Goal: Task Accomplishment & Management: Manage account settings

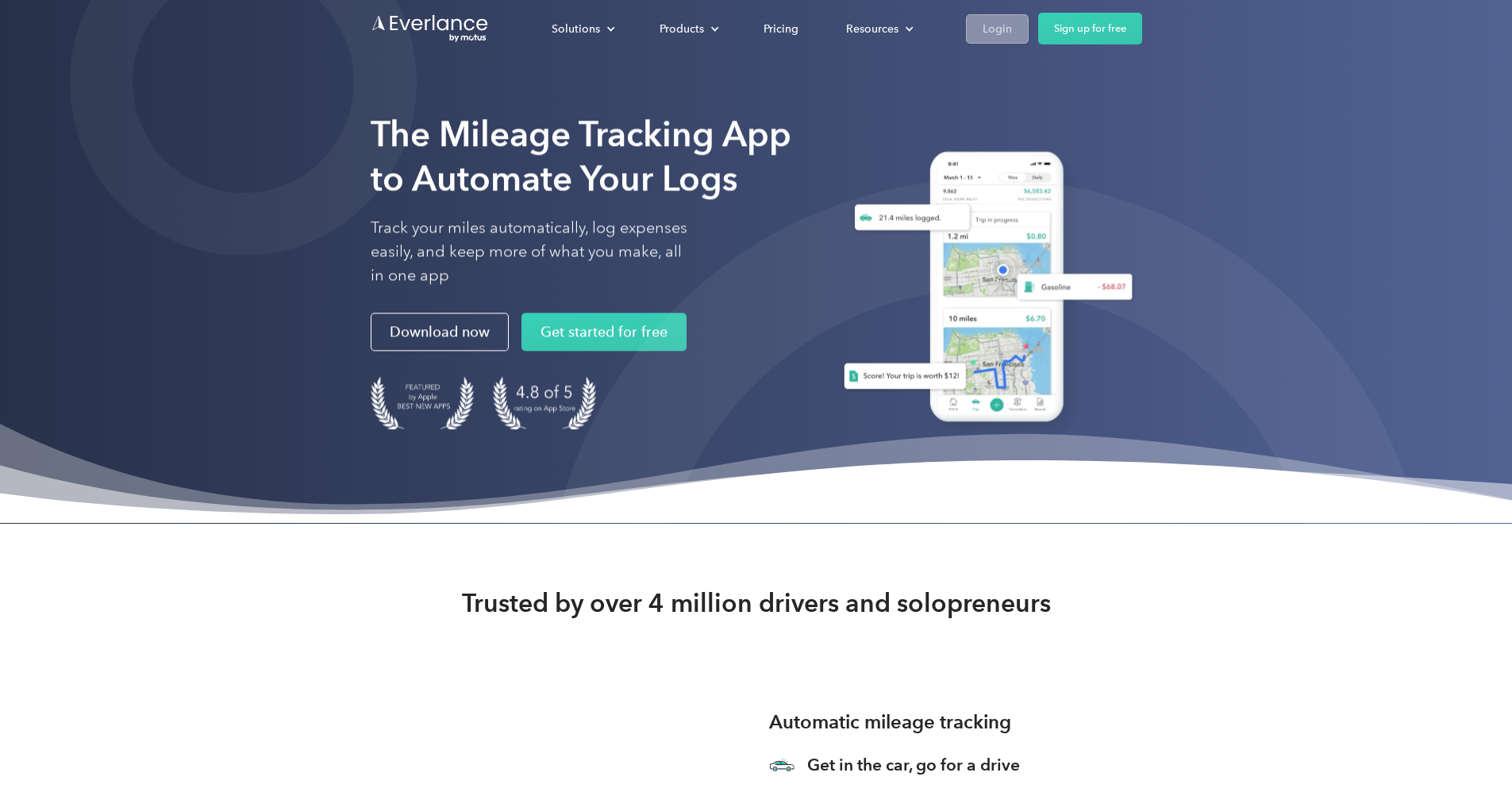
click at [1013, 31] on div "Login" at bounding box center [997, 29] width 30 height 20
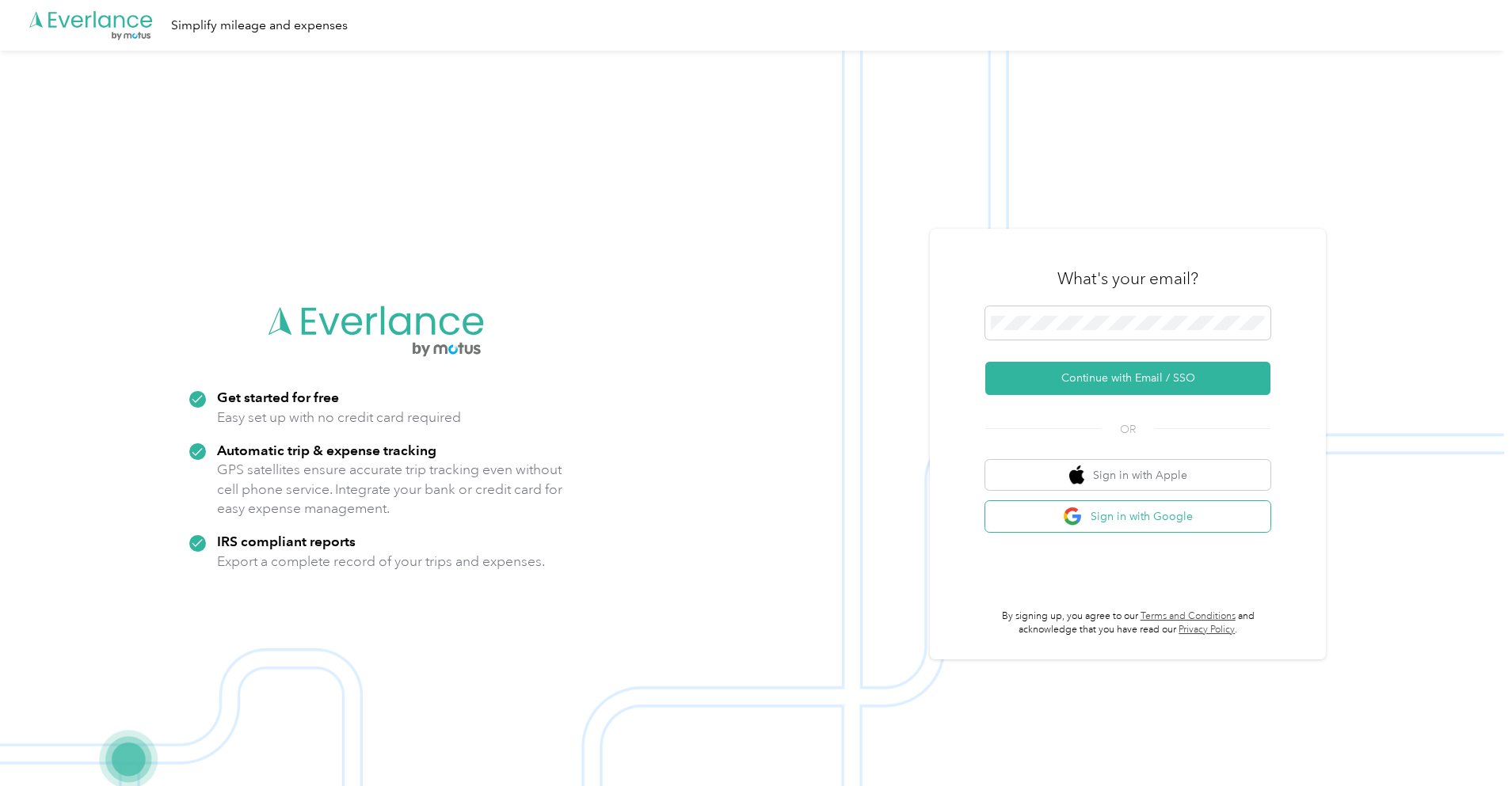
click at [1092, 518] on button "Sign in with Google" at bounding box center [1127, 516] width 285 height 31
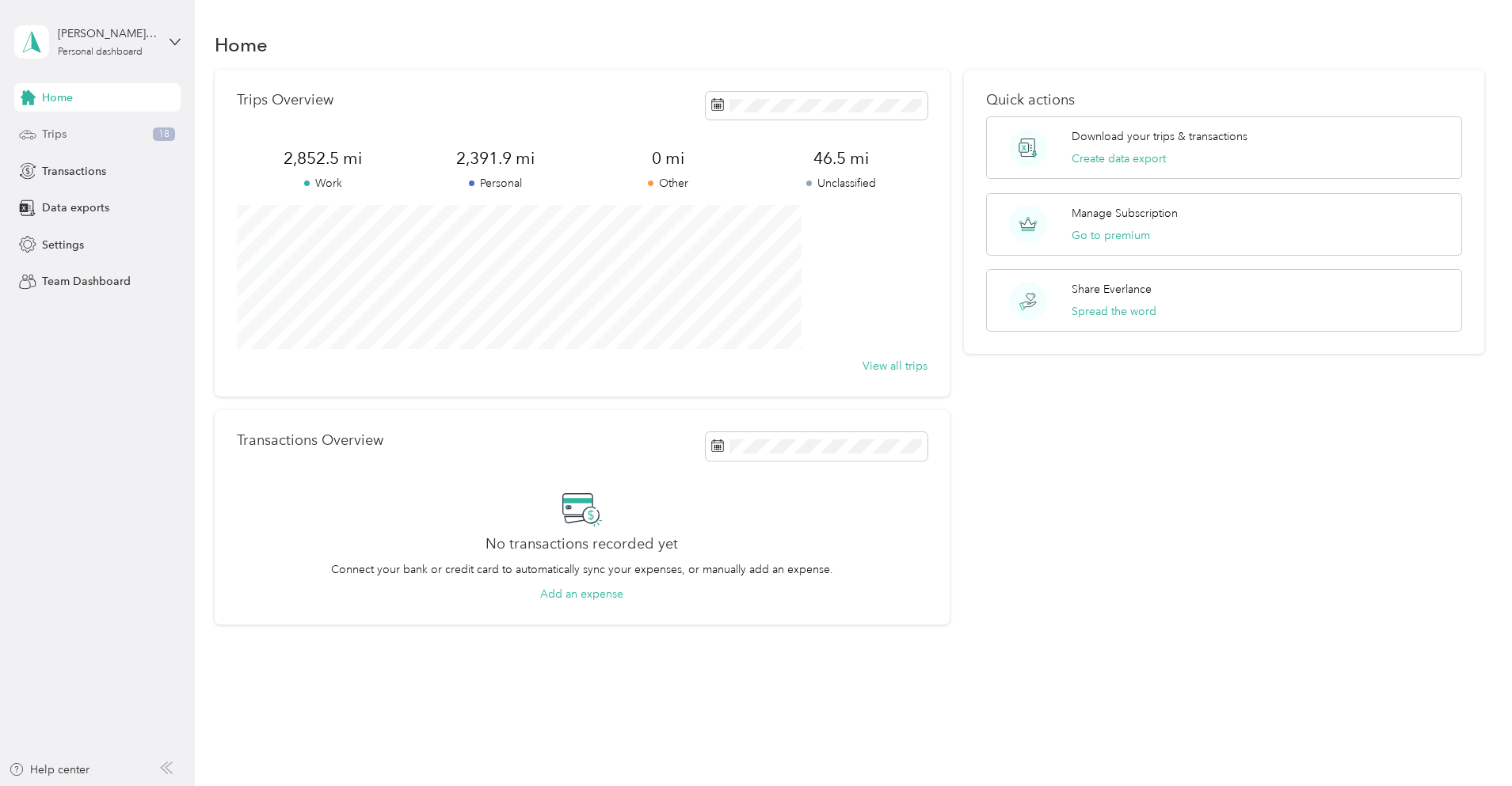
click at [82, 134] on div "Trips 18" at bounding box center [97, 135] width 166 height 29
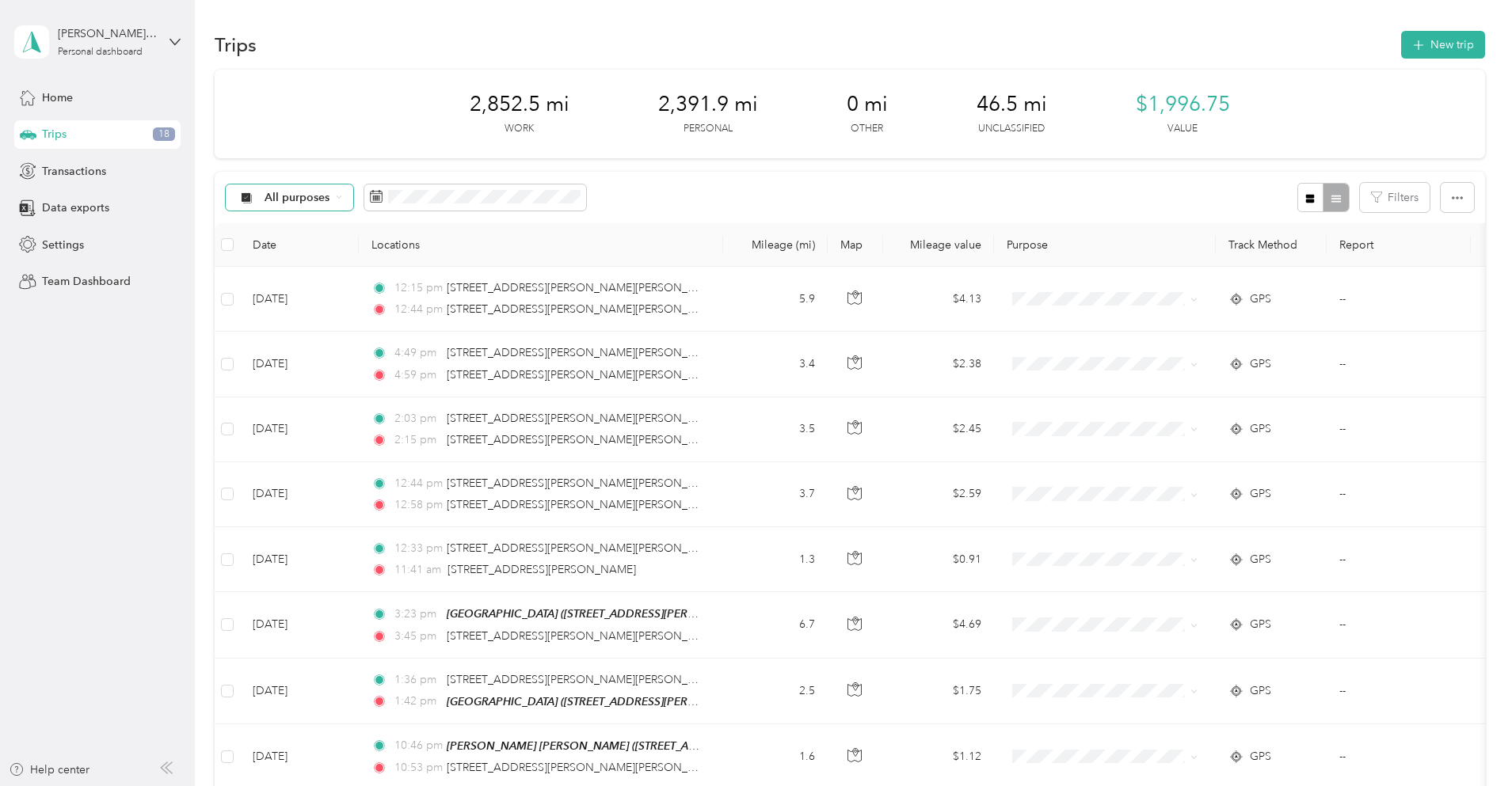
click at [330, 198] on span "All purposes" at bounding box center [297, 198] width 66 height 11
click at [401, 254] on span "Unclassified" at bounding box center [408, 254] width 76 height 16
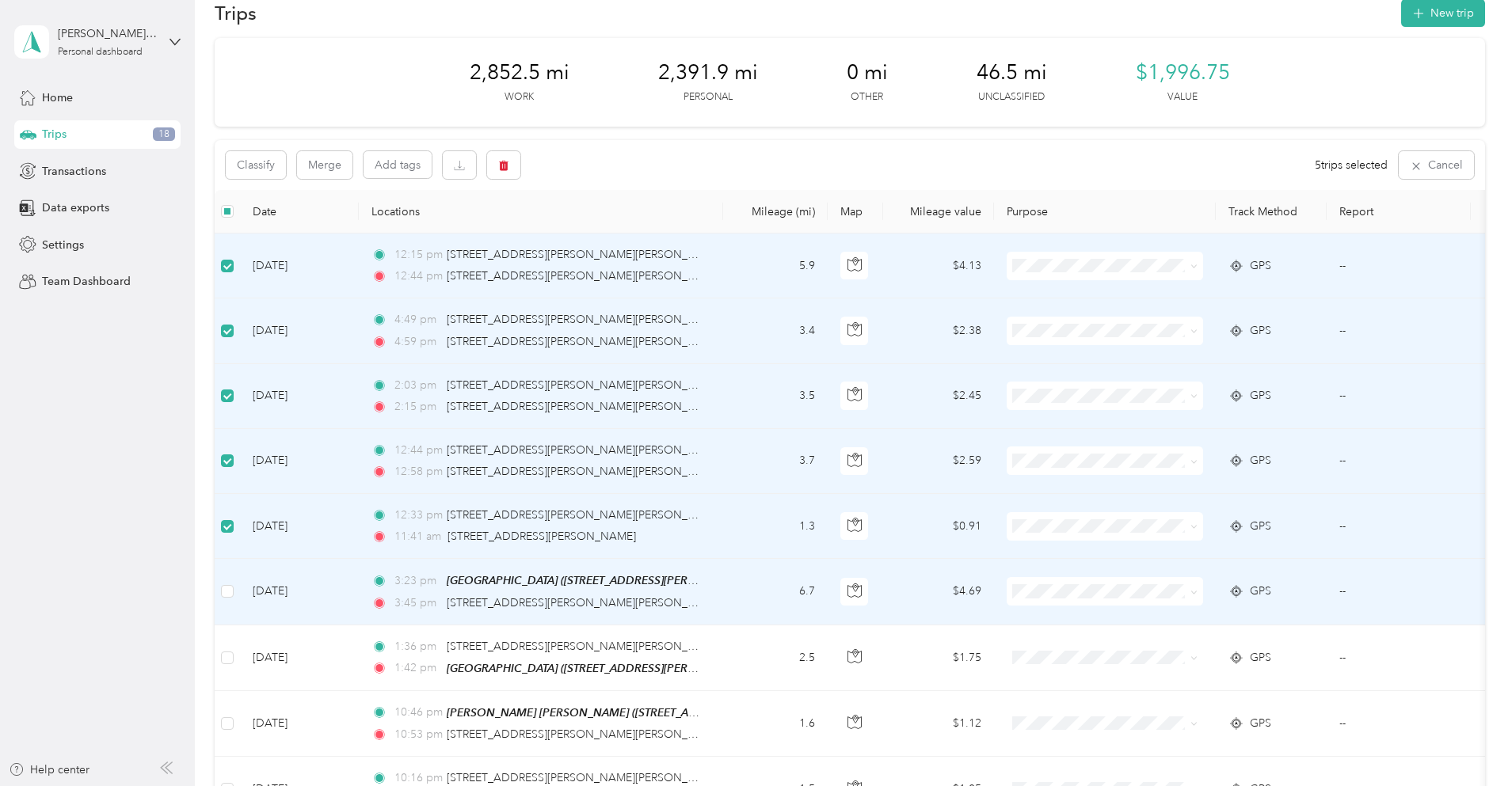
scroll to position [126, 0]
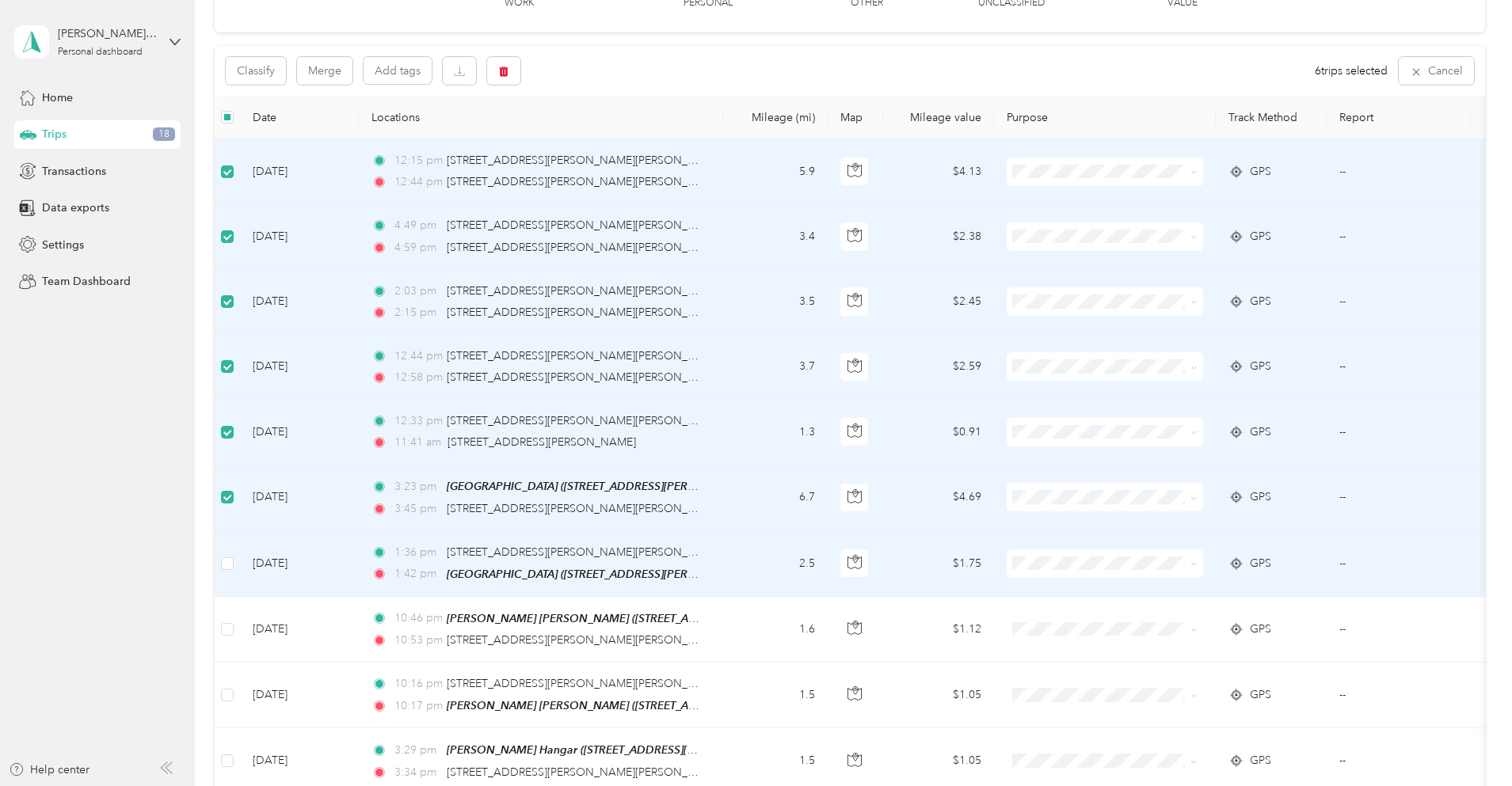
click at [240, 560] on td at bounding box center [228, 564] width 25 height 66
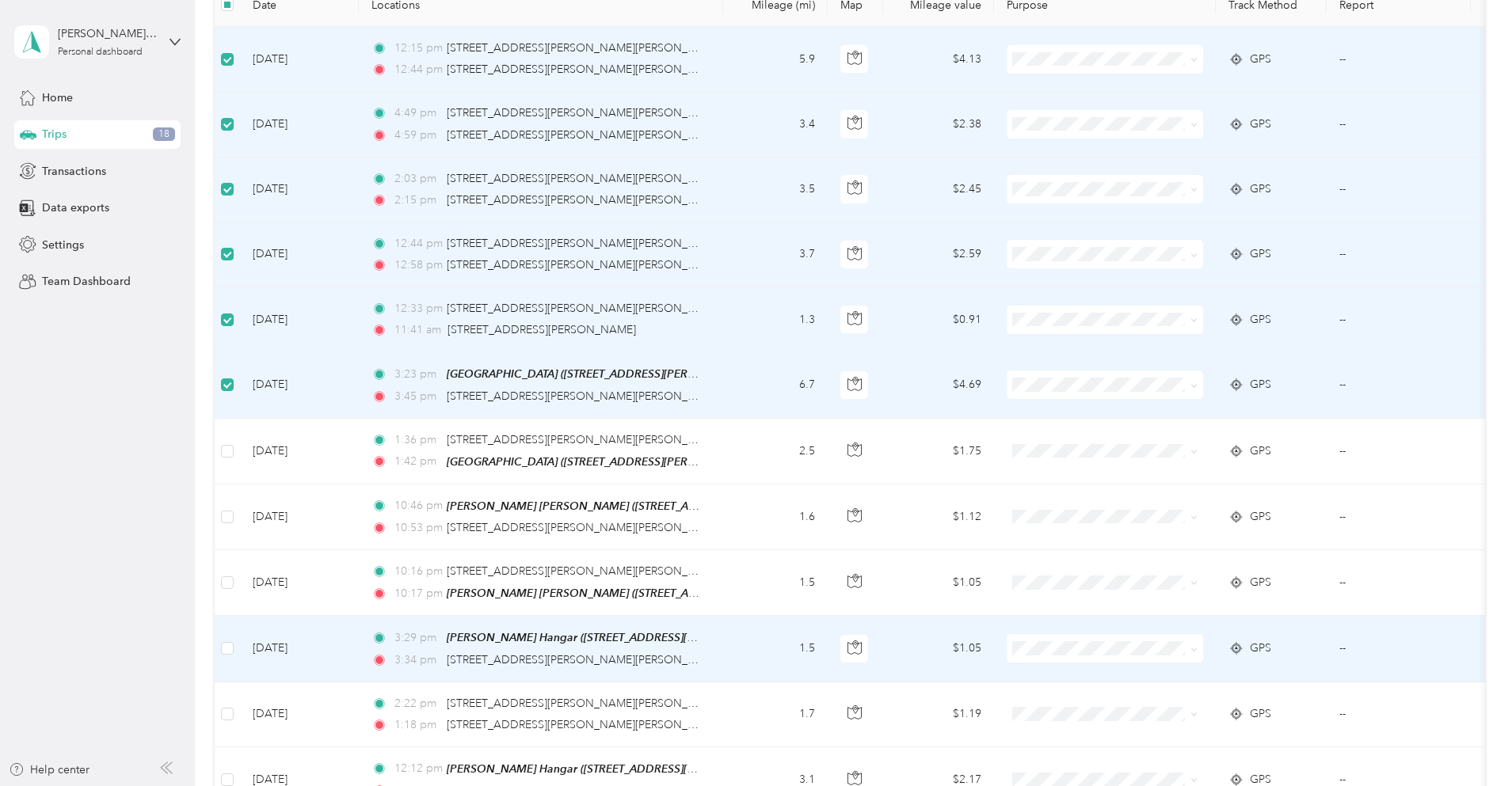
scroll to position [248, 0]
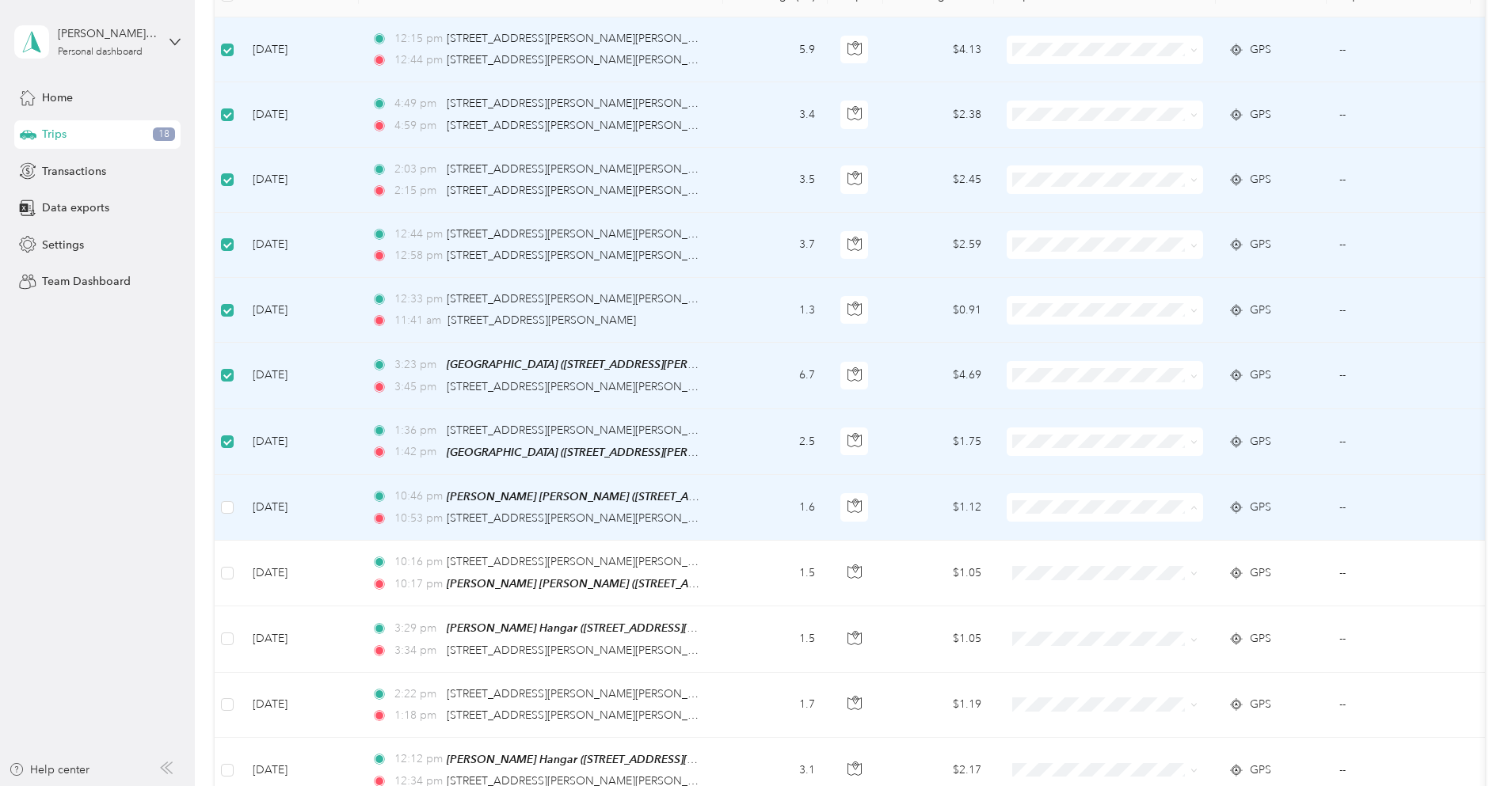
click at [1193, 563] on span "Personal" at bounding box center [1224, 562] width 147 height 16
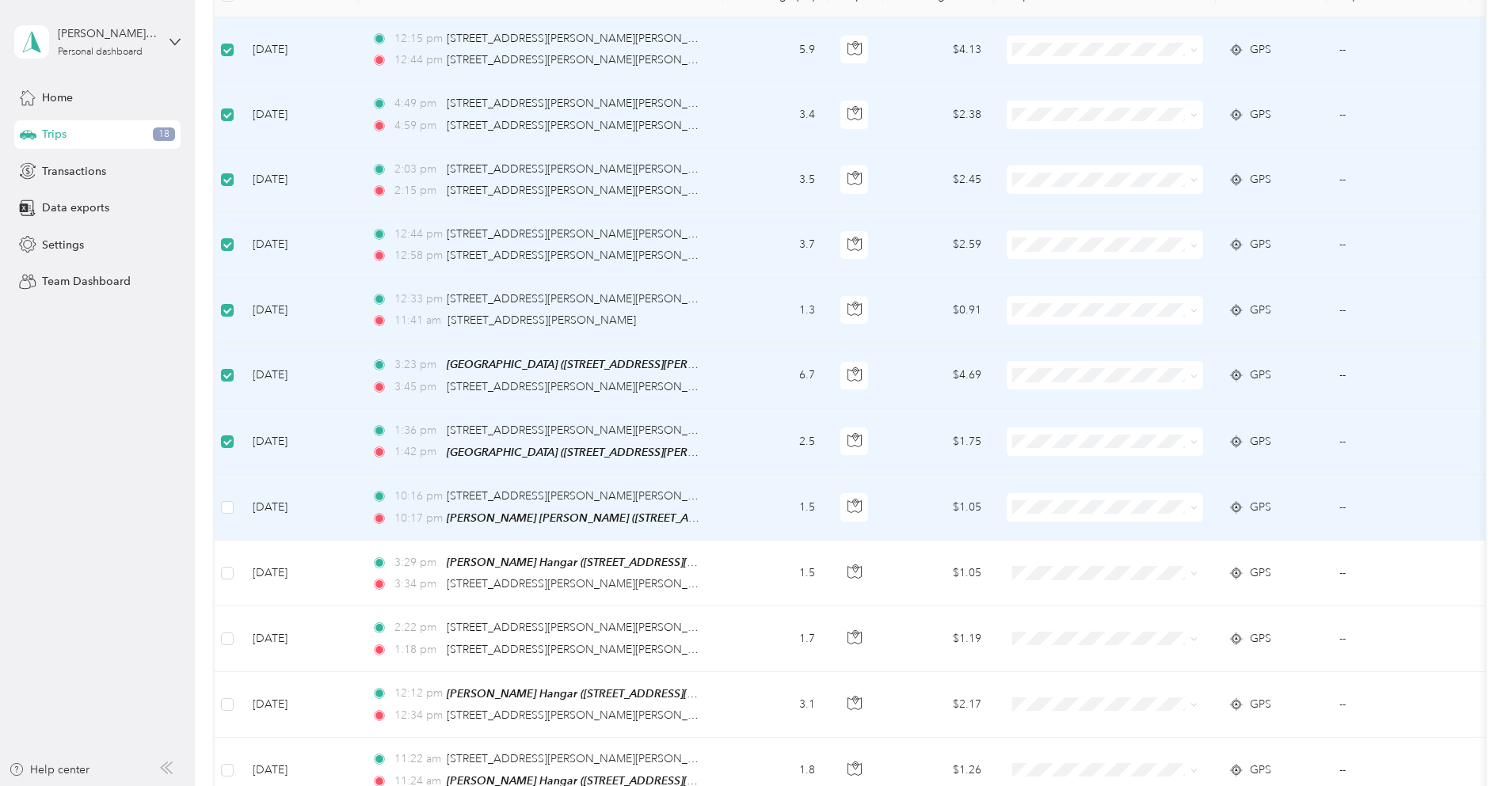
click at [1182, 563] on span "Personal" at bounding box center [1224, 558] width 147 height 16
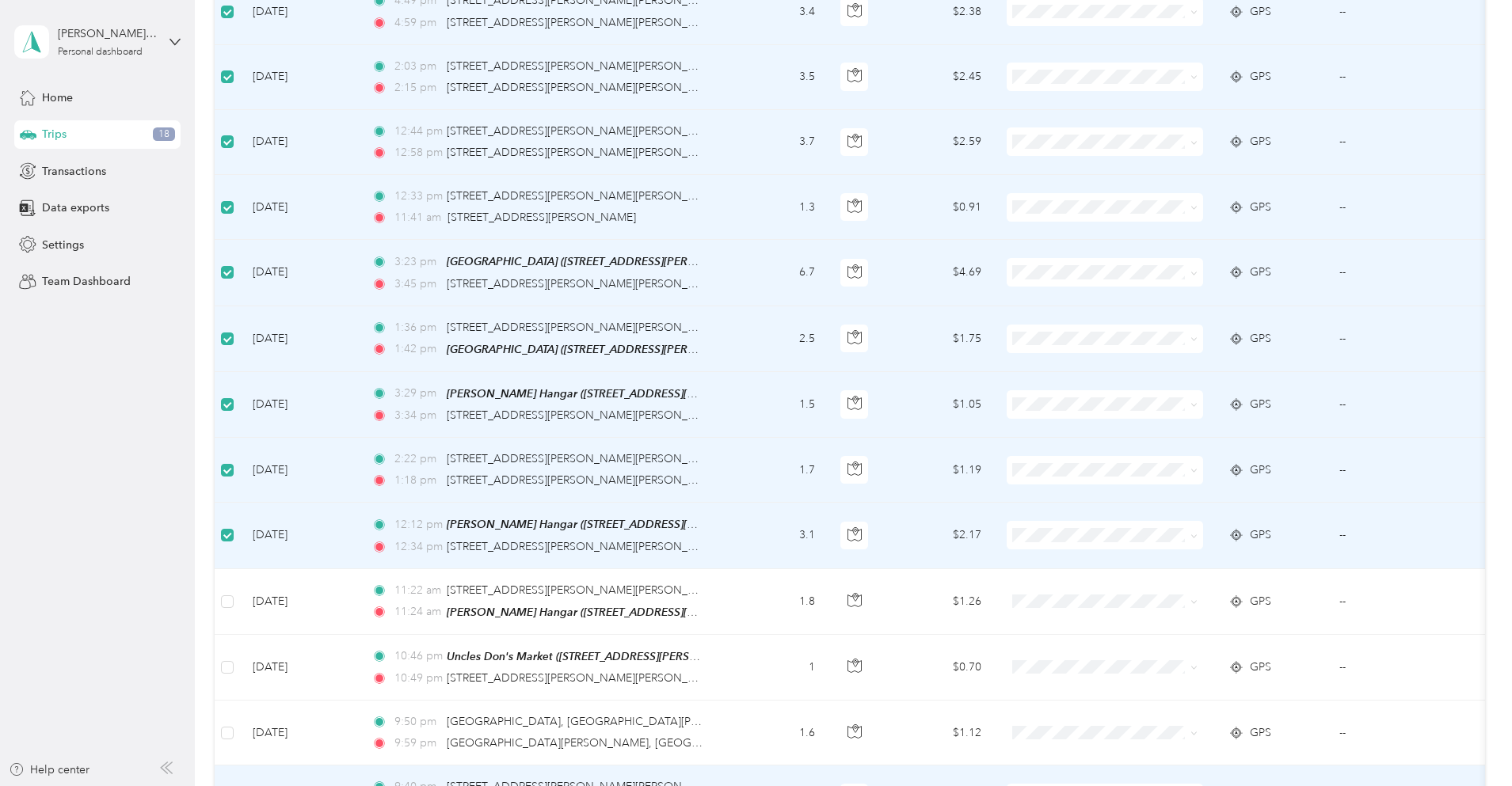
scroll to position [546, 0]
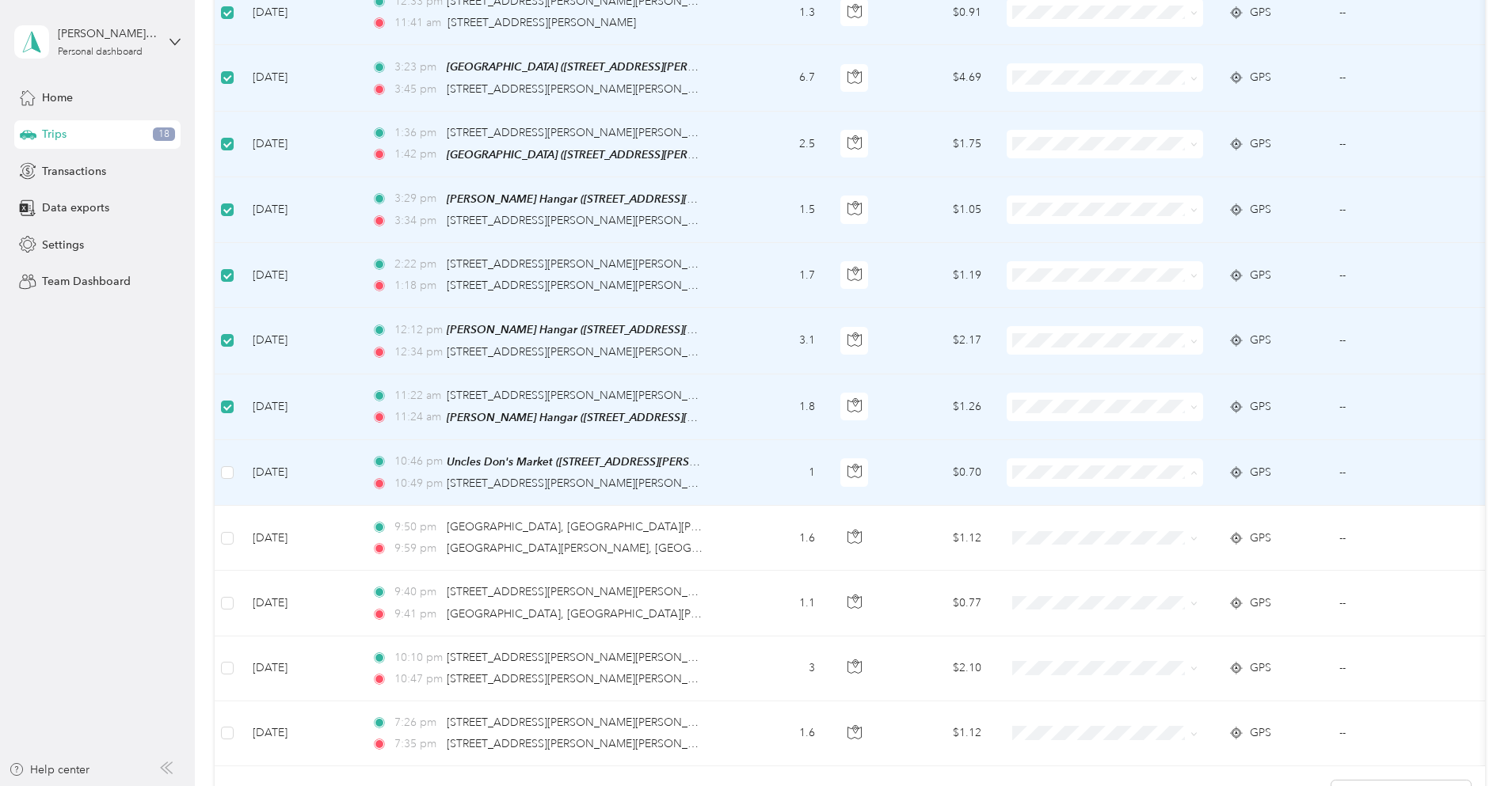
click at [1195, 527] on span "Personal" at bounding box center [1224, 525] width 147 height 16
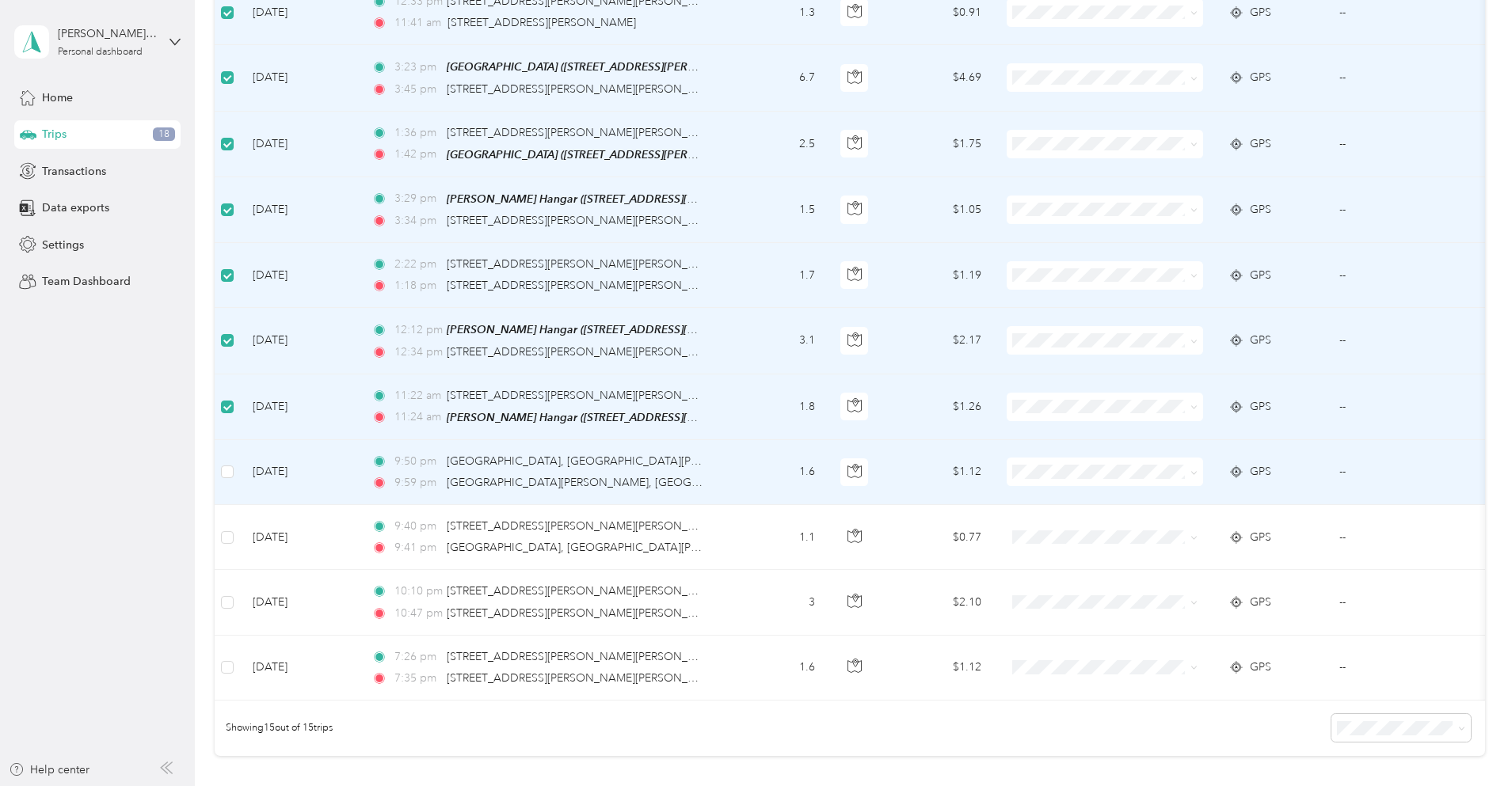
click at [1180, 523] on span "Personal" at bounding box center [1224, 522] width 147 height 16
click at [1216, 531] on li "Personal" at bounding box center [1210, 525] width 196 height 28
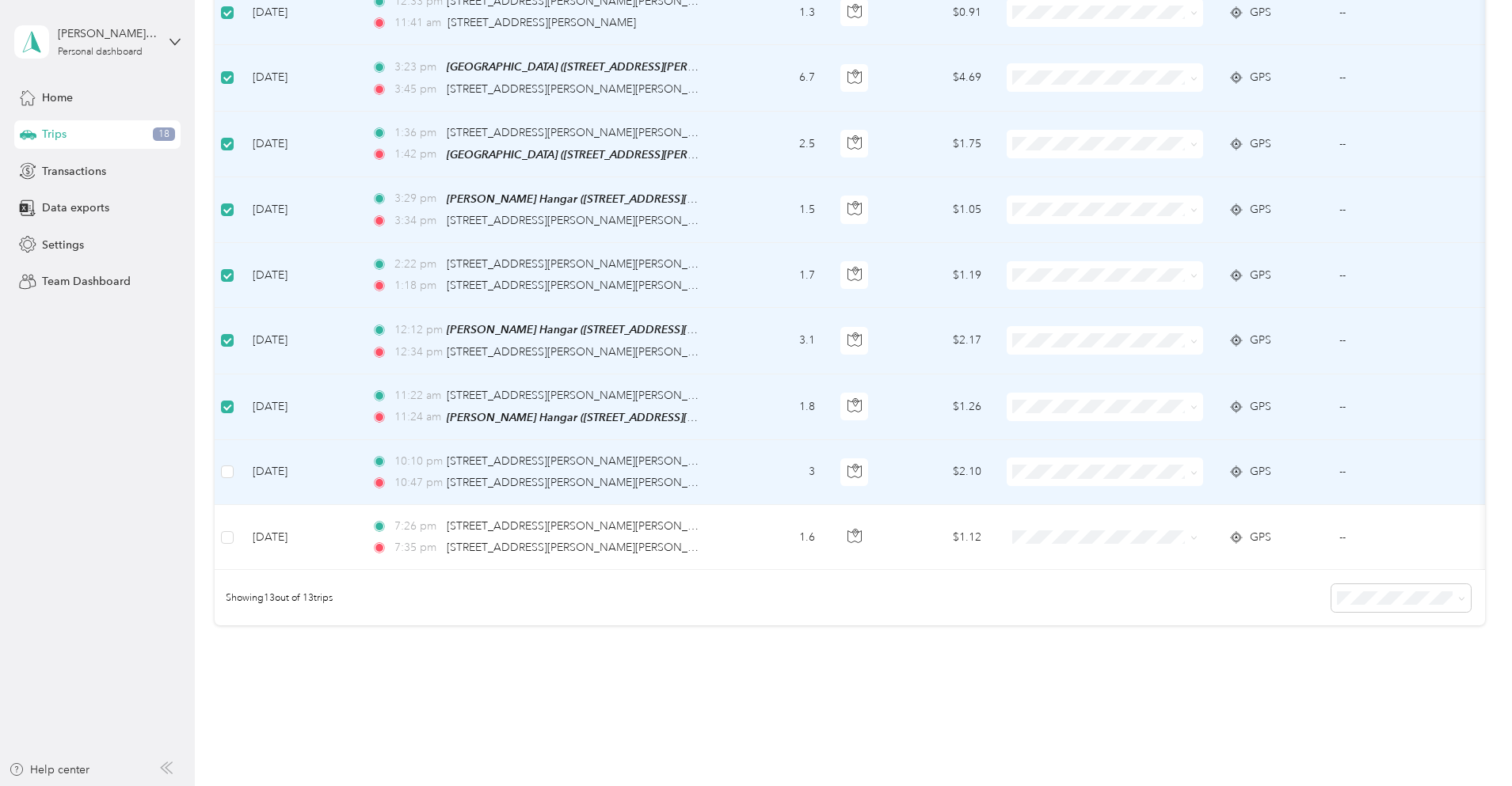
click at [1188, 528] on li "Personal" at bounding box center [1210, 524] width 196 height 28
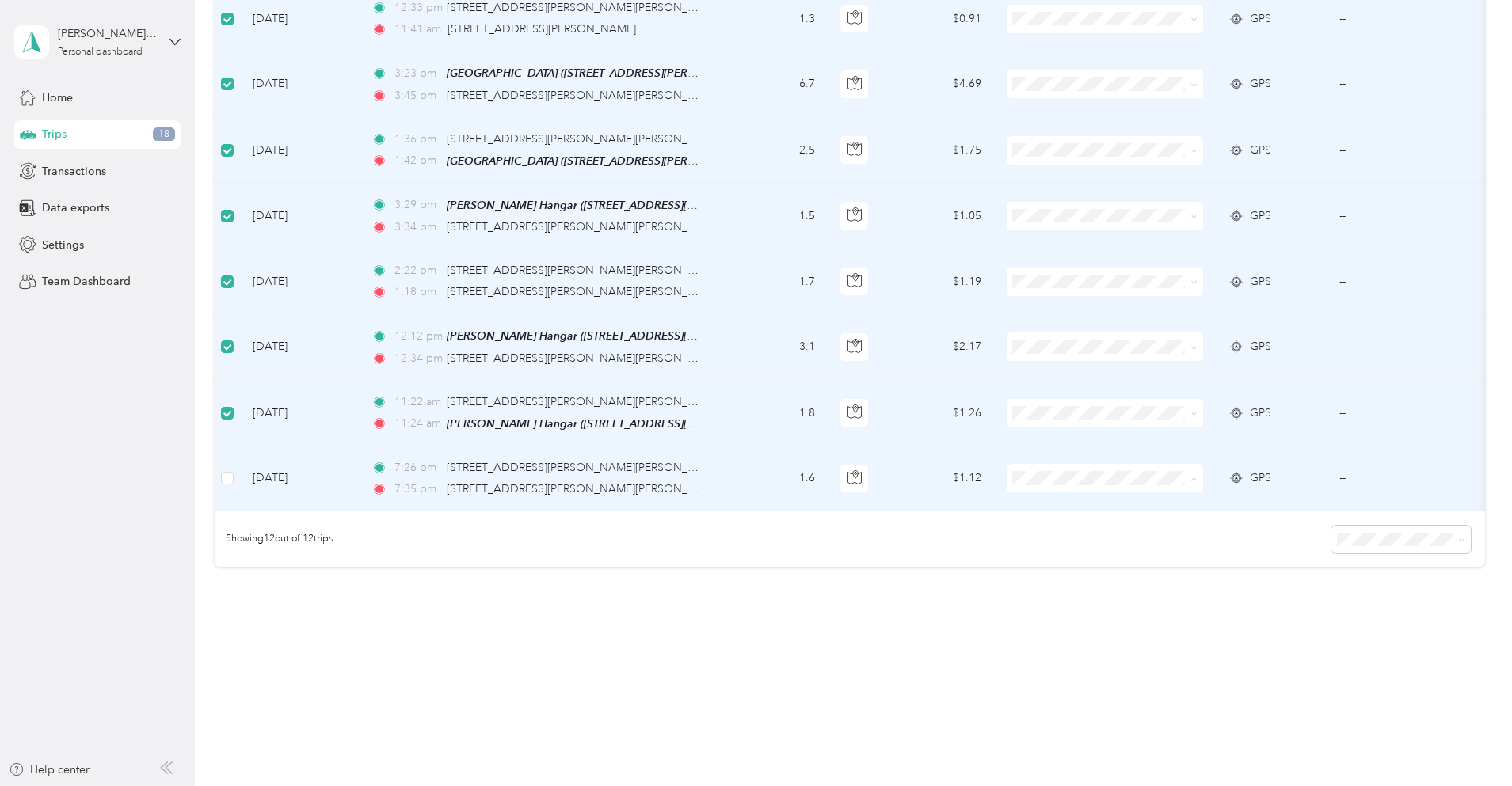
click at [1160, 529] on li "Personal" at bounding box center [1210, 525] width 196 height 28
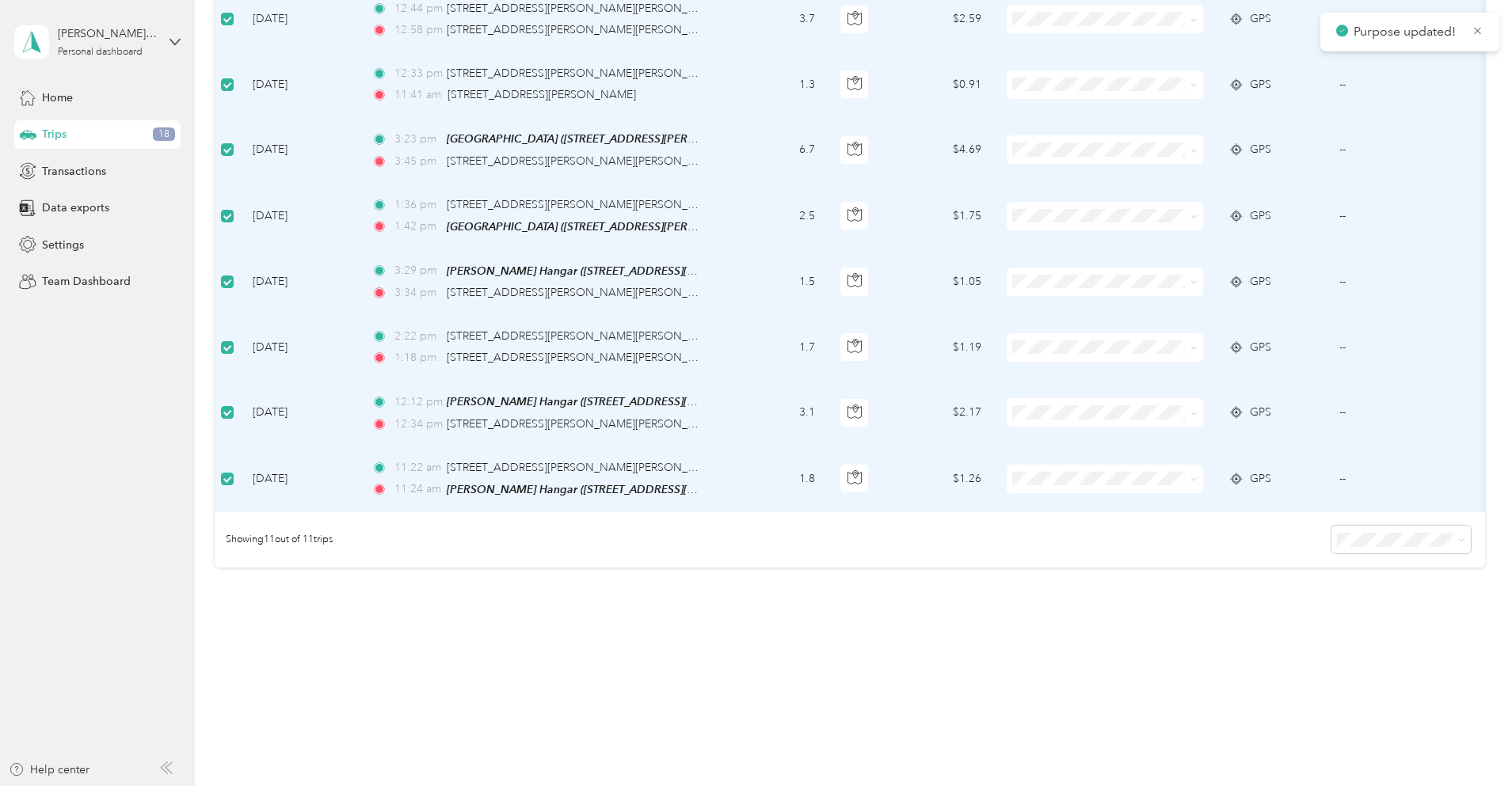
scroll to position [0, 0]
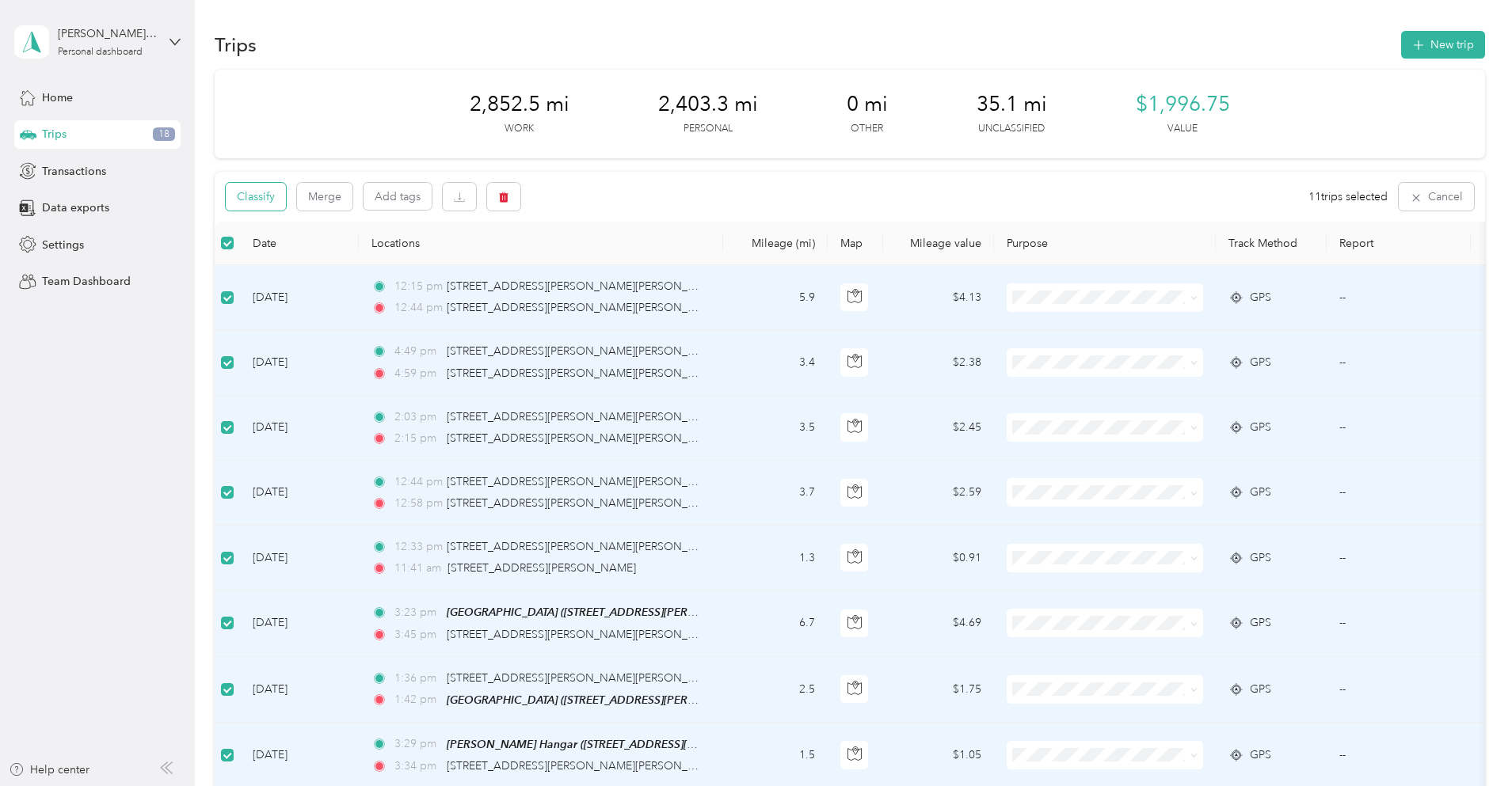
click at [286, 195] on button "Classify" at bounding box center [255, 196] width 60 height 28
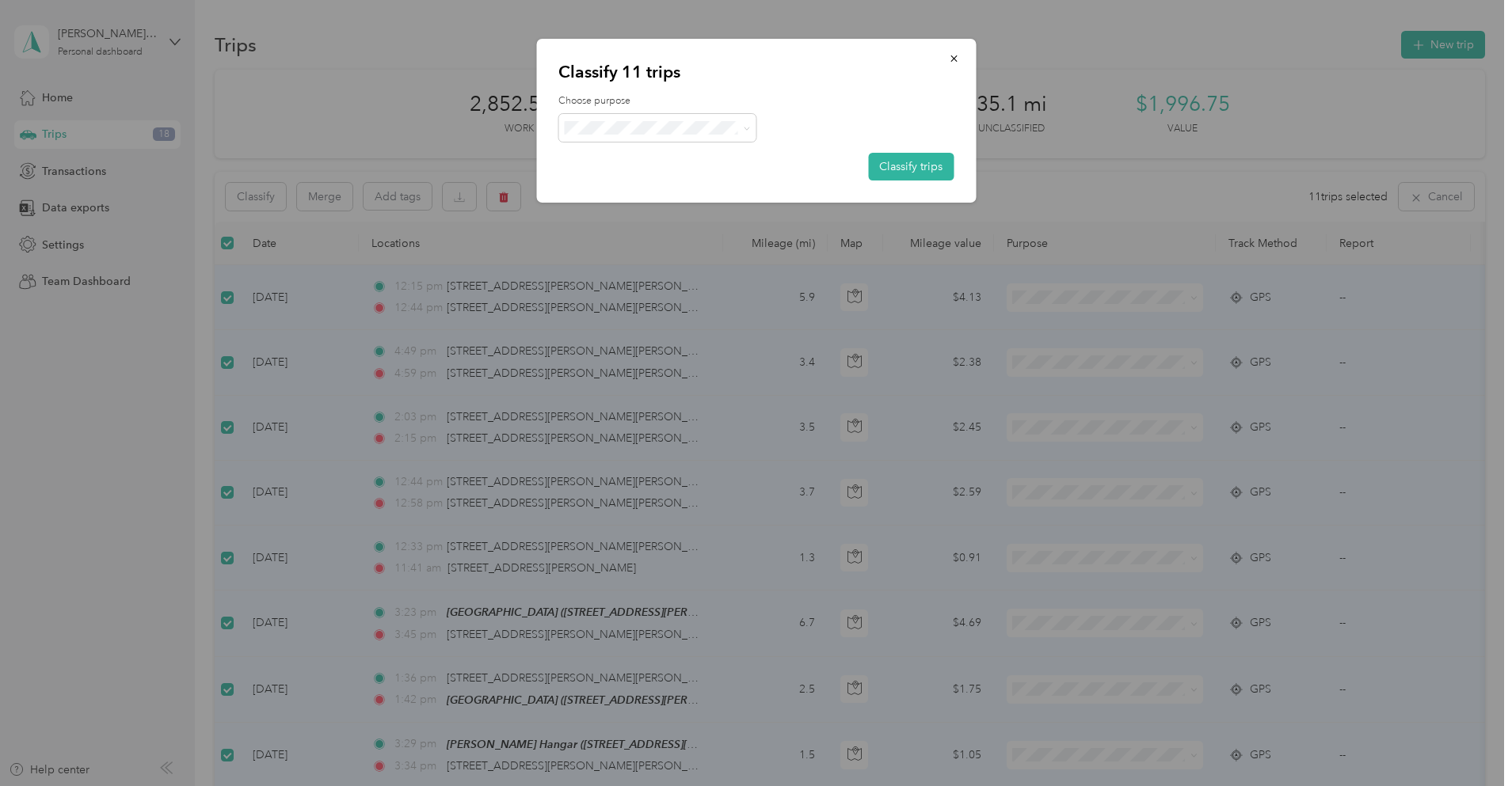
drag, startPoint x: 631, startPoint y: 209, endPoint x: 750, endPoint y: 179, distance: 122.7
click at [631, 209] on span "Service Call" at bounding box center [672, 210] width 148 height 16
click at [917, 168] on button "Classify trips" at bounding box center [910, 166] width 85 height 28
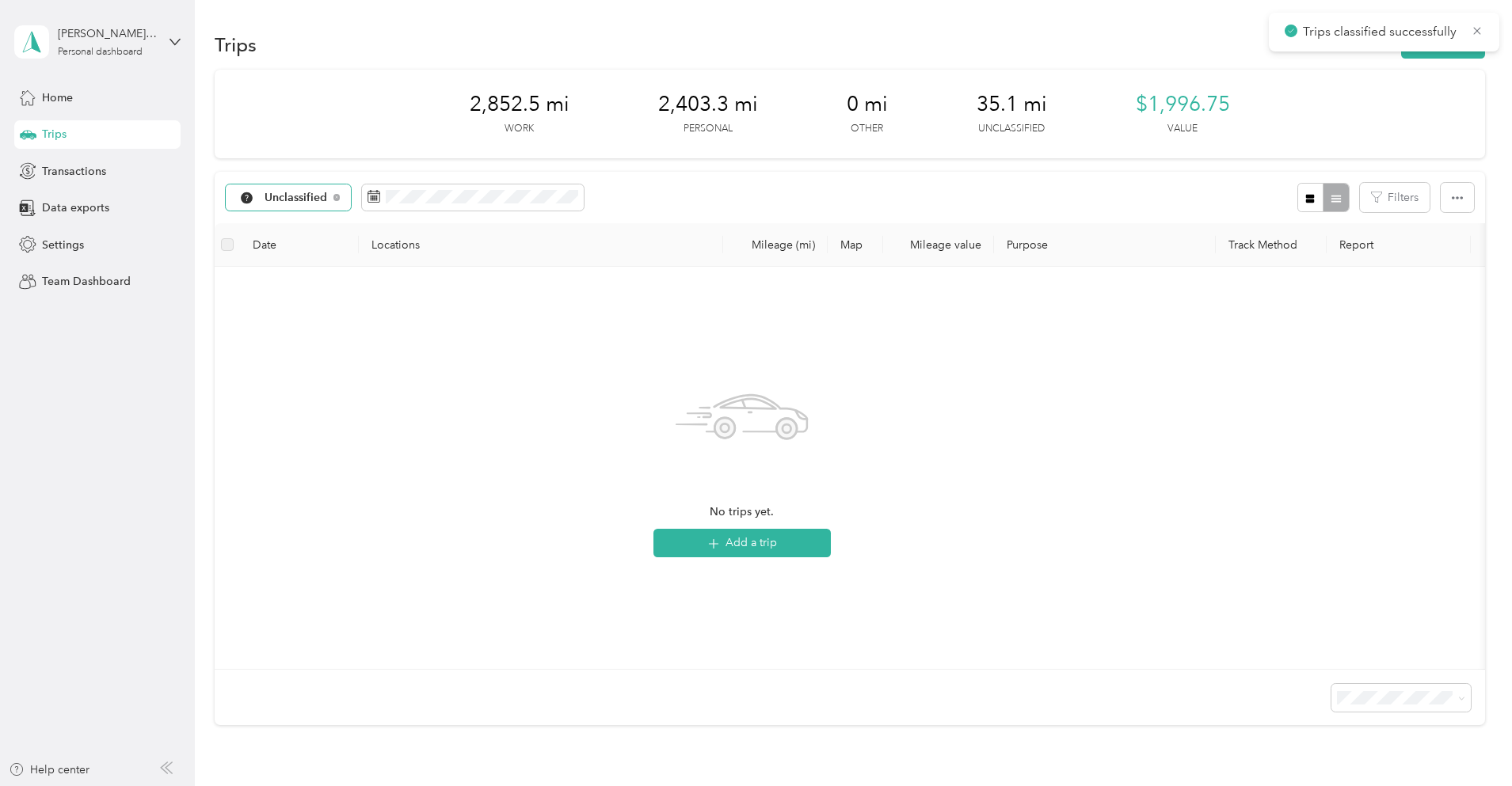
click at [328, 201] on span "Unclassified" at bounding box center [296, 198] width 63 height 11
click at [398, 222] on span "All purposes" at bounding box center [412, 226] width 83 height 16
